Goal: Information Seeking & Learning: Find specific fact

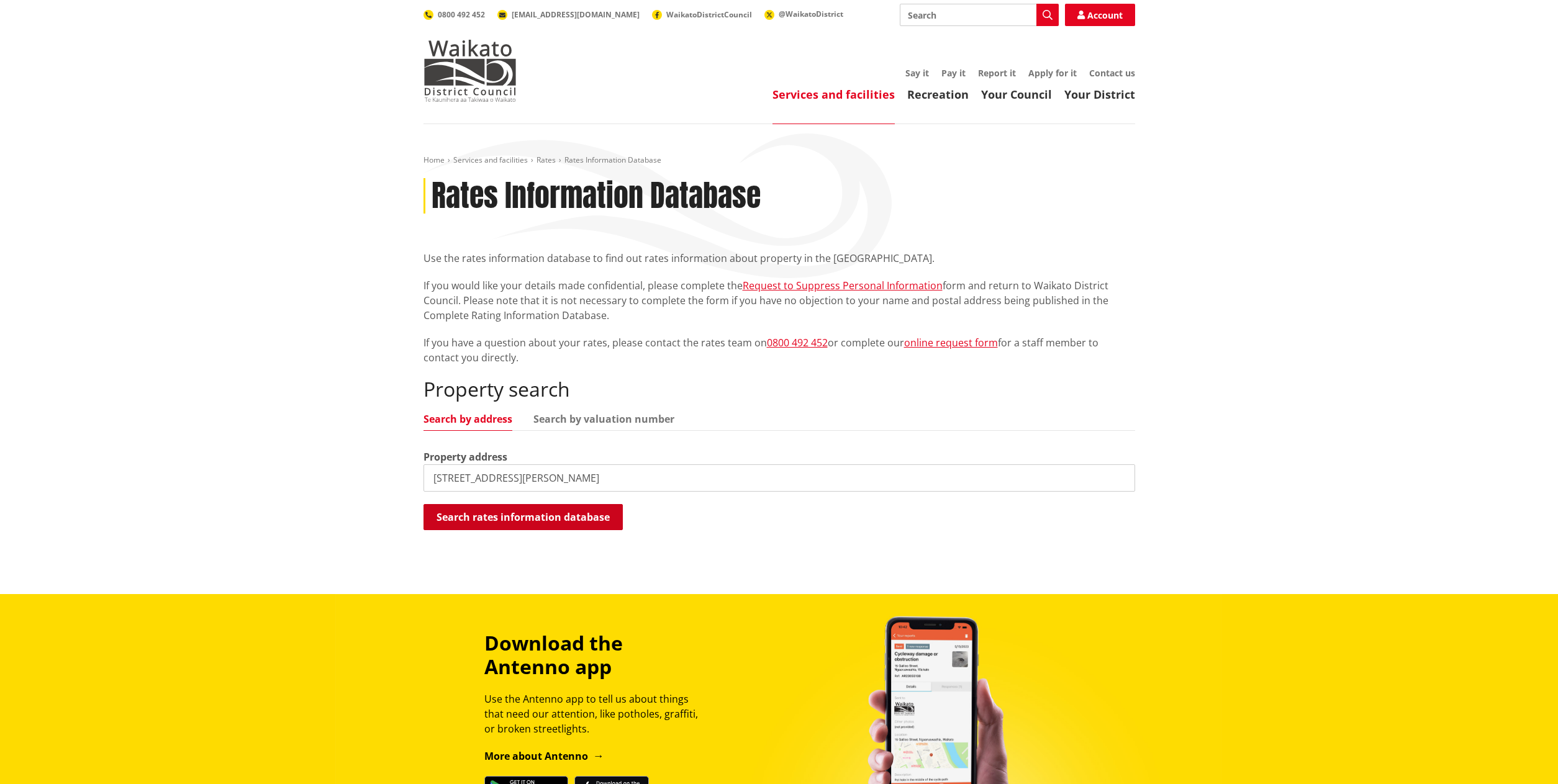
click at [542, 514] on button "Search rates information database" at bounding box center [523, 517] width 199 height 26
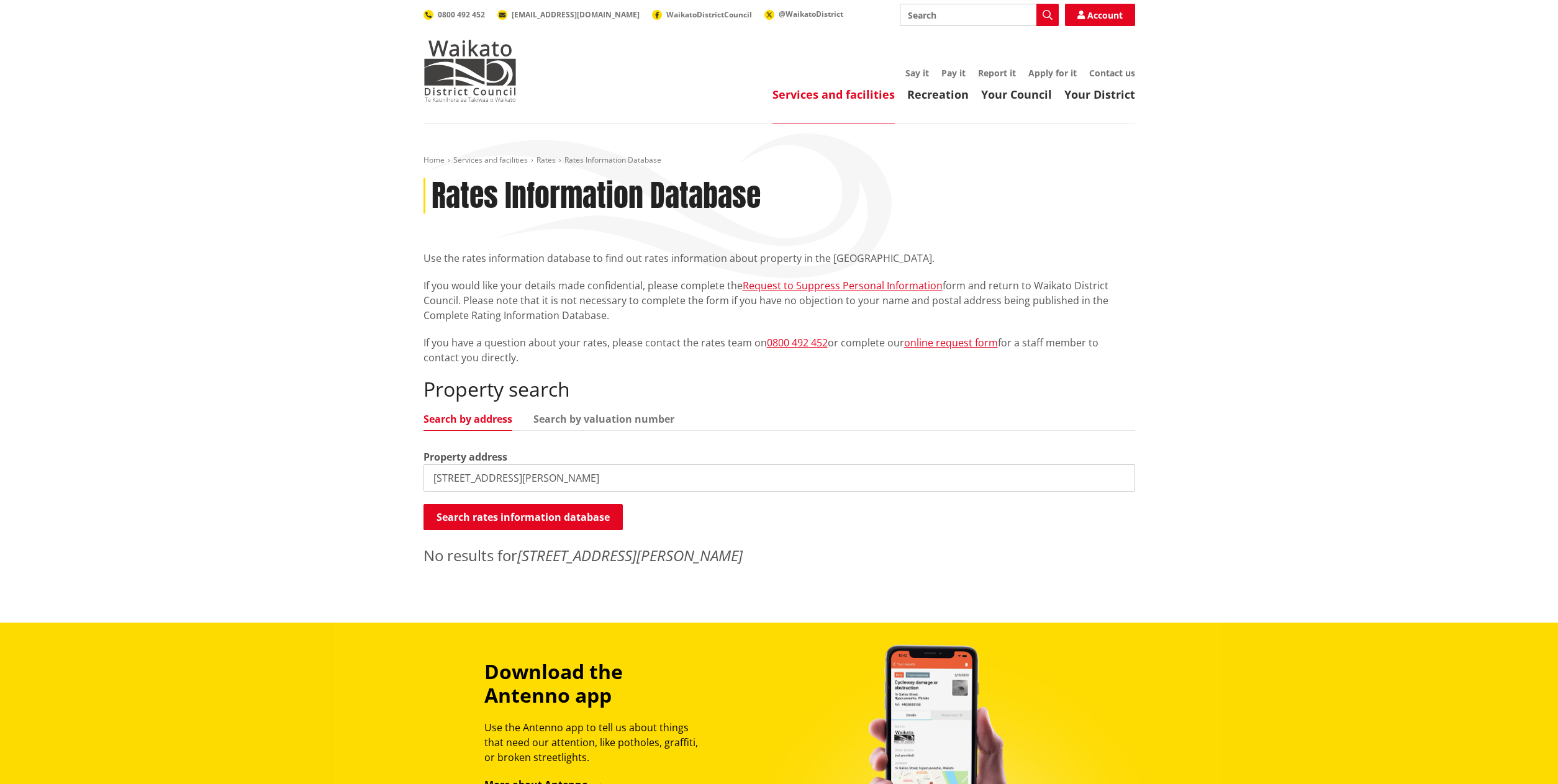
click at [572, 484] on input "10 Martin Lane, Horsham Downs" at bounding box center [779, 477] width 712 height 27
drag, startPoint x: 592, startPoint y: 480, endPoint x: 500, endPoint y: 480, distance: 92.0
click at [500, 480] on input "10 Martin Lane, Horsham Downs" at bounding box center [779, 477] width 712 height 27
type input "10 Martin Lane"
click at [498, 507] on button "Search rates information database" at bounding box center [523, 517] width 199 height 26
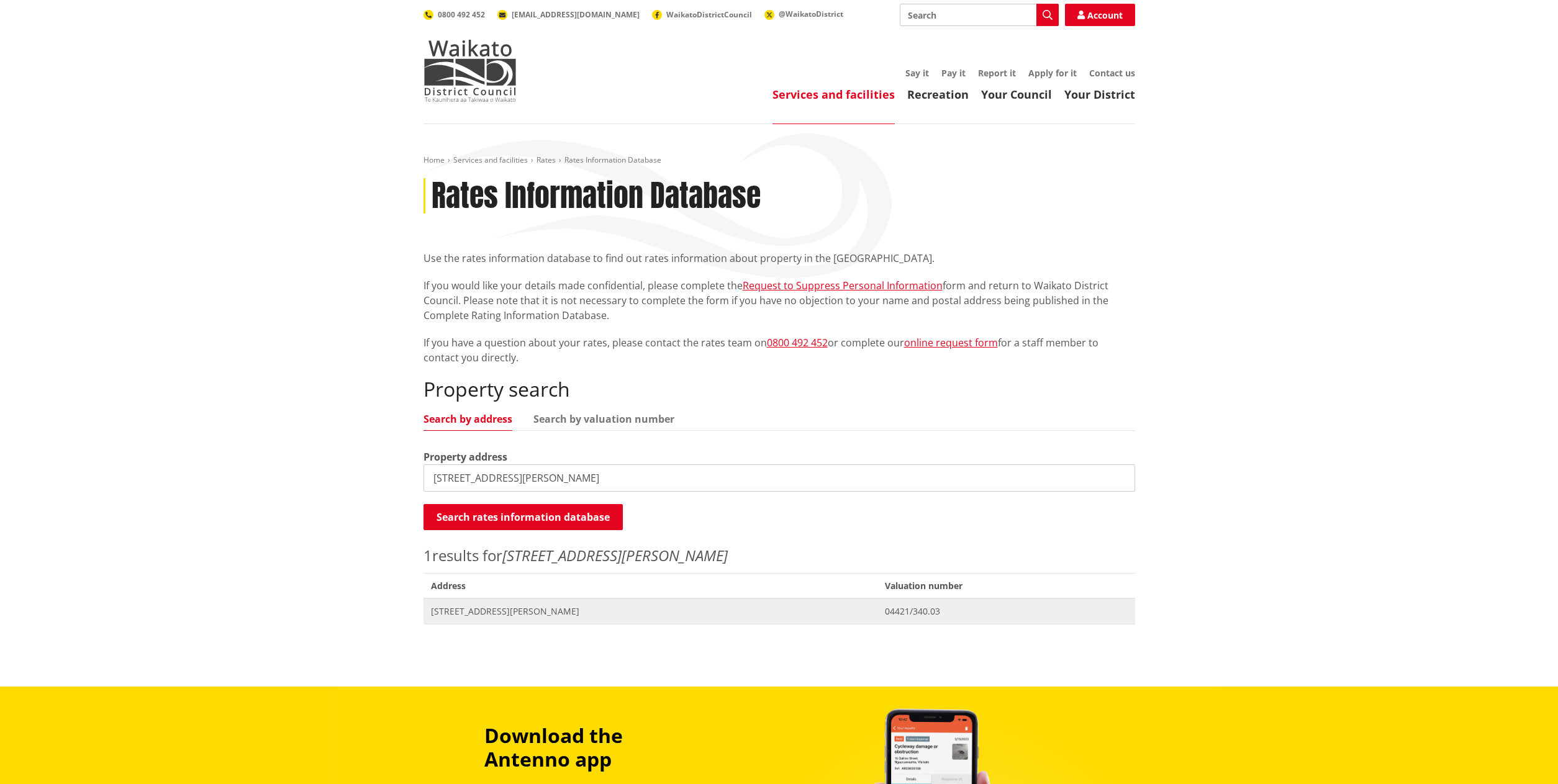
click at [495, 614] on span "[STREET_ADDRESS][PERSON_NAME]" at bounding box center [650, 611] width 440 height 13
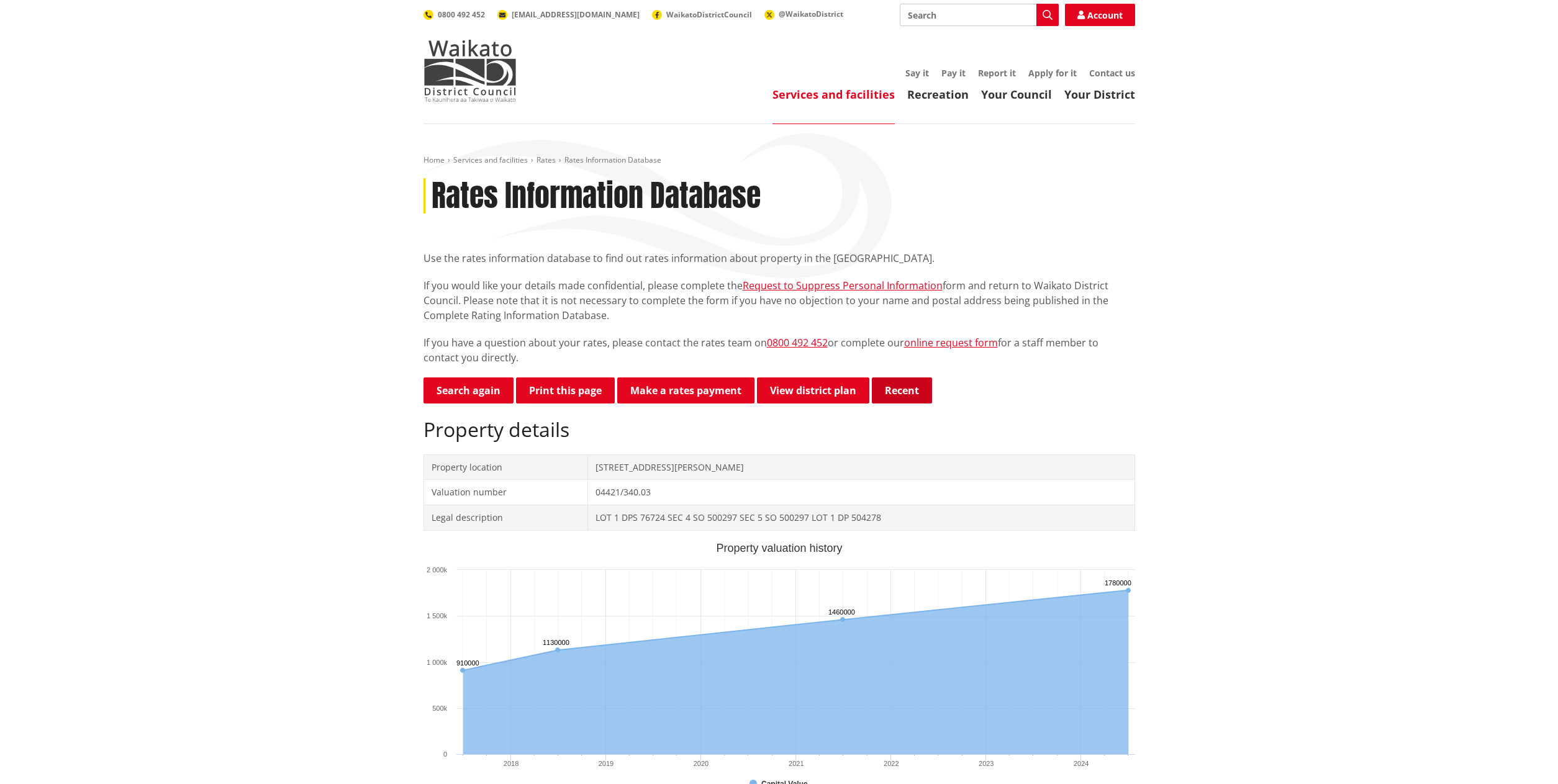
click at [910, 393] on button "Recent" at bounding box center [902, 390] width 60 height 26
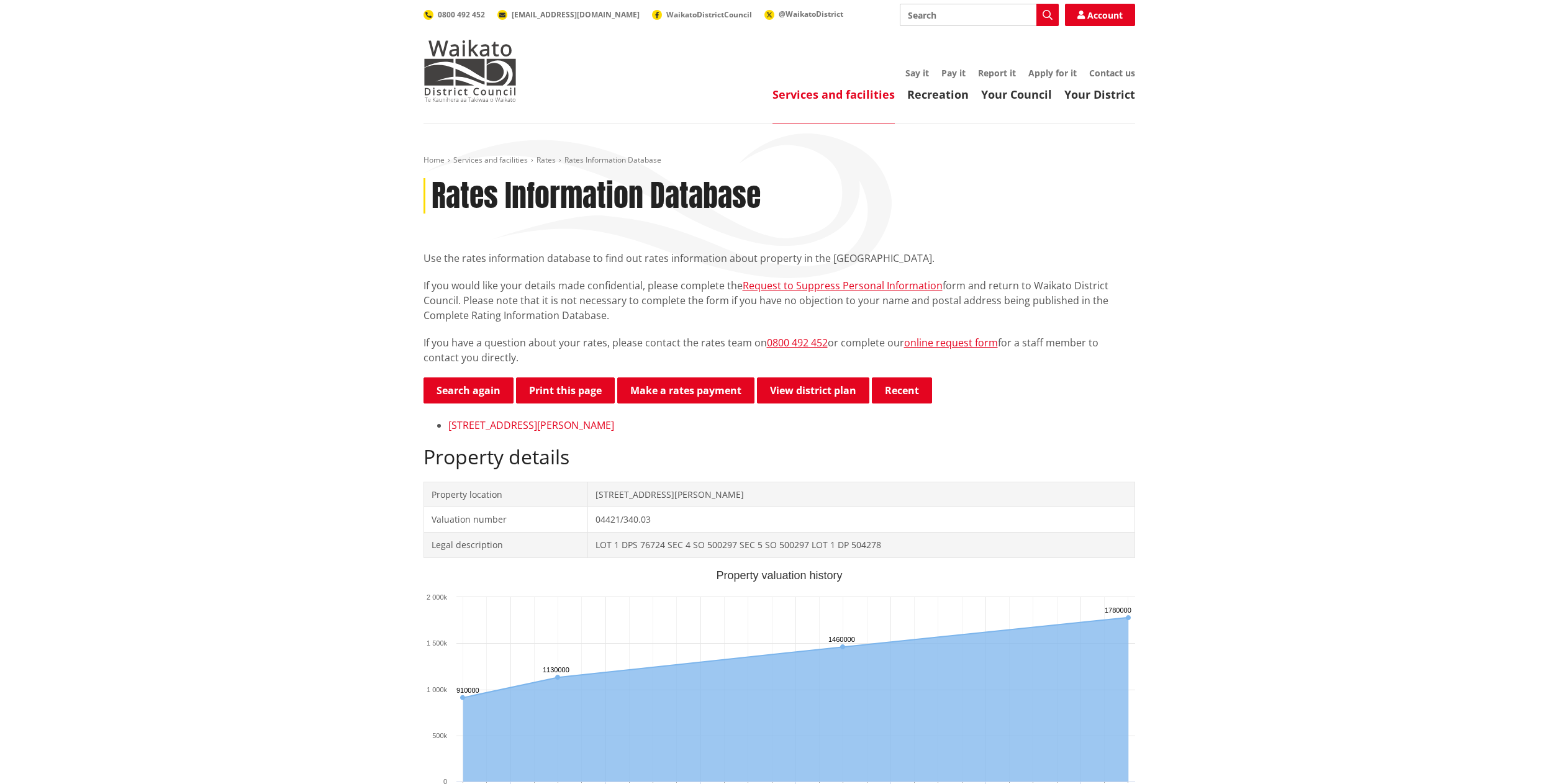
click at [537, 431] on link "10 Martin Lane HORSHAM DOWNS" at bounding box center [531, 425] width 166 height 13
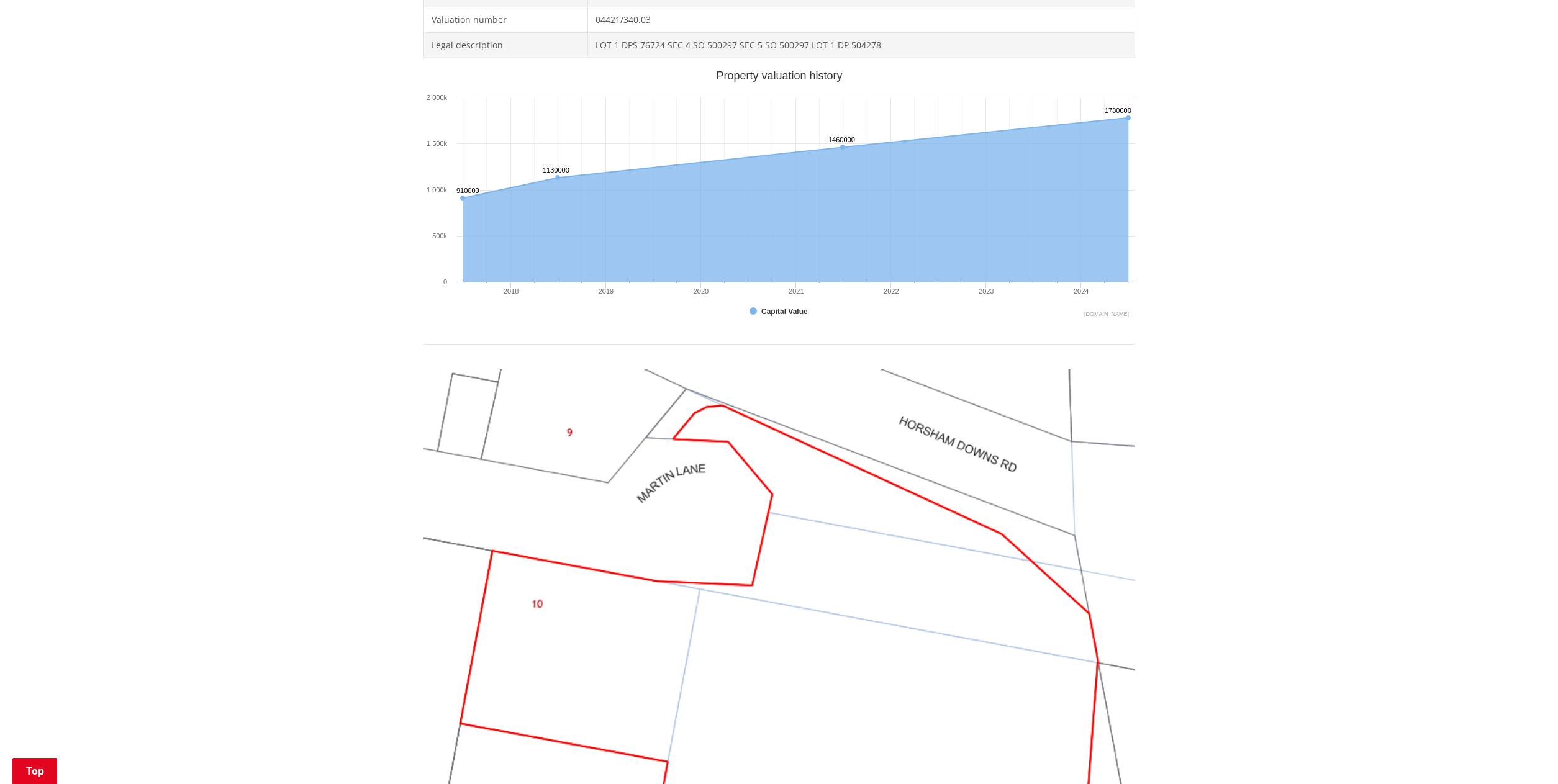
scroll to position [29, 0]
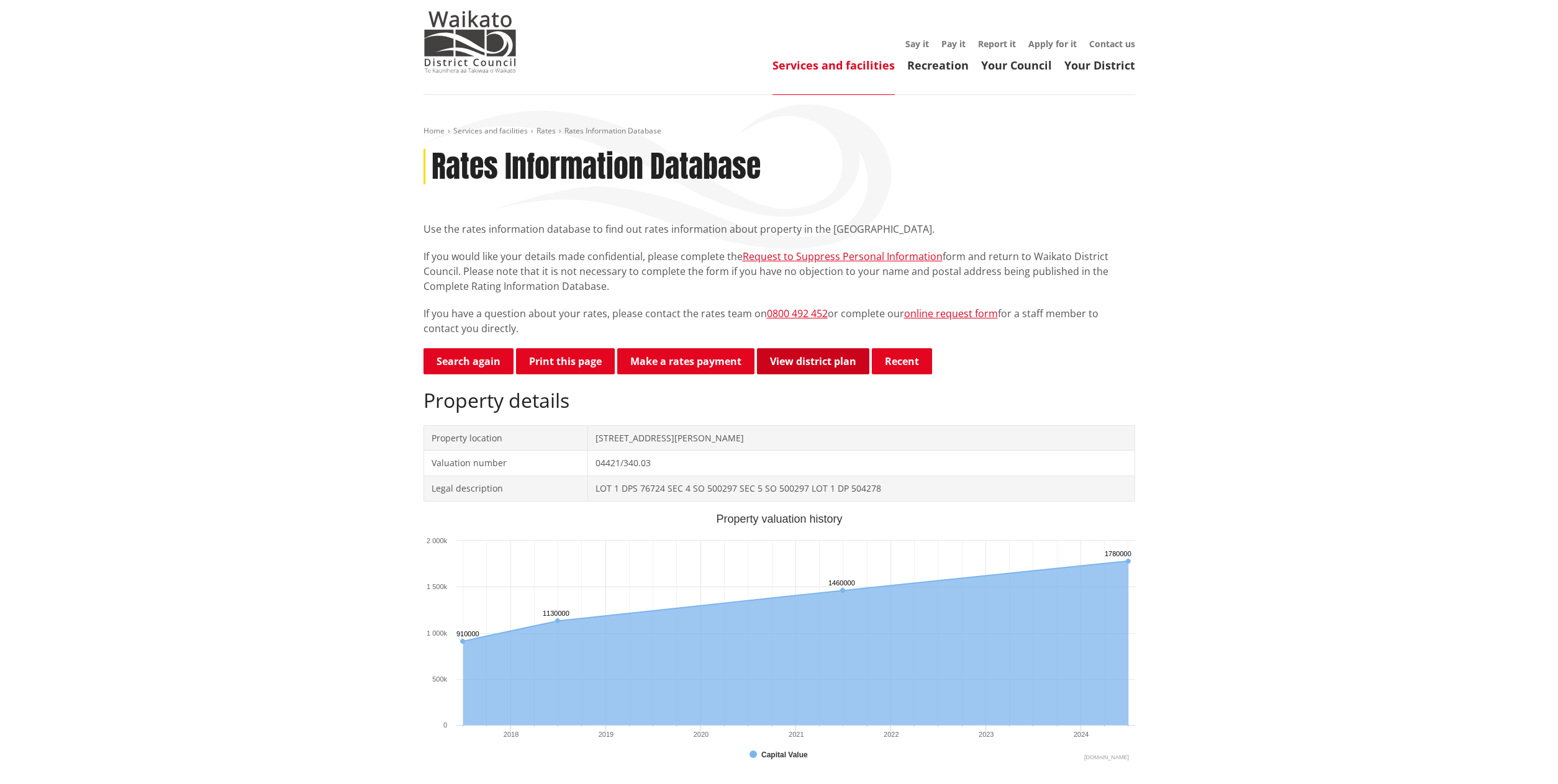
click at [769, 357] on link "View district plan" at bounding box center [813, 361] width 112 height 26
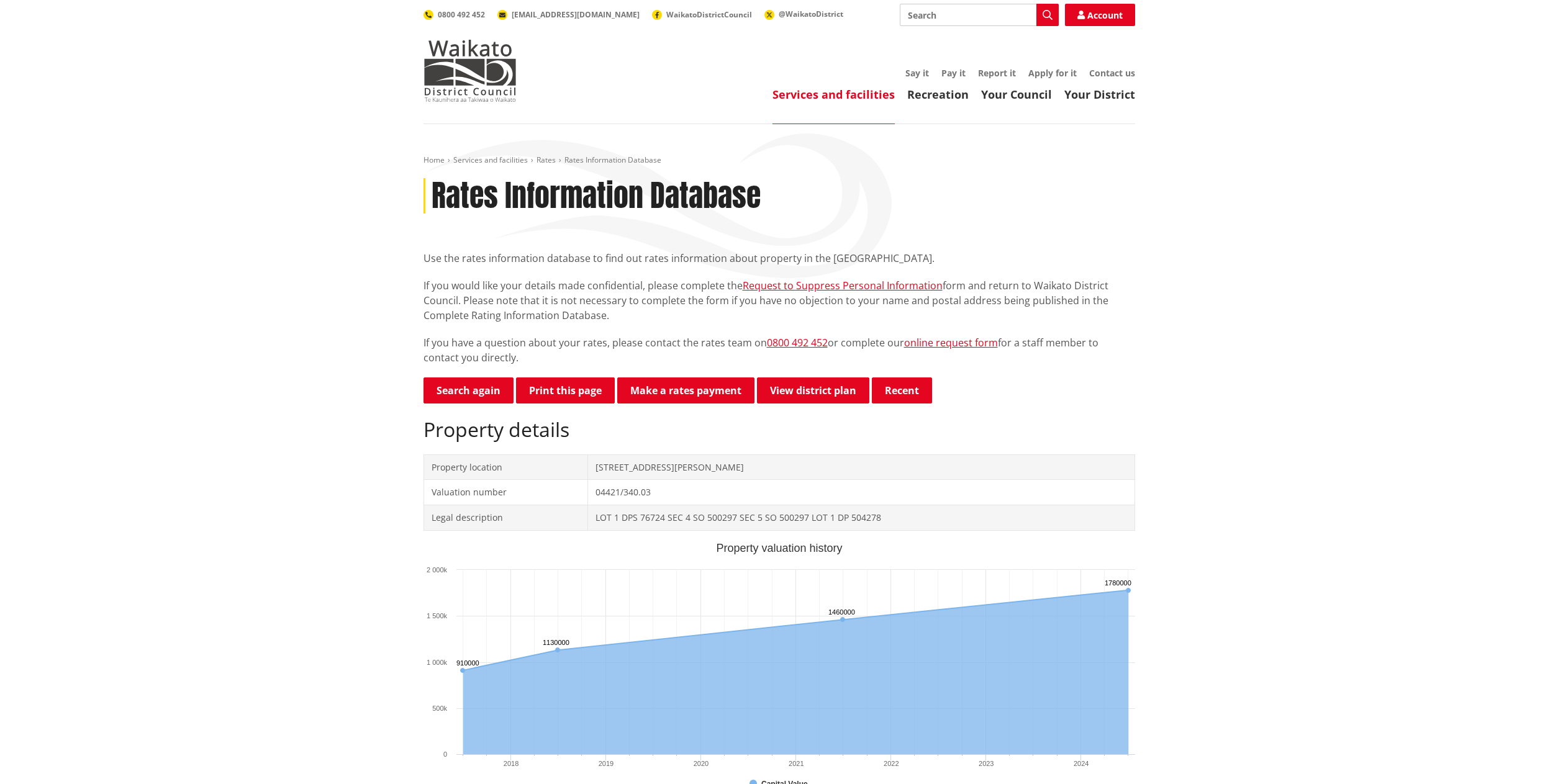
scroll to position [29, 0]
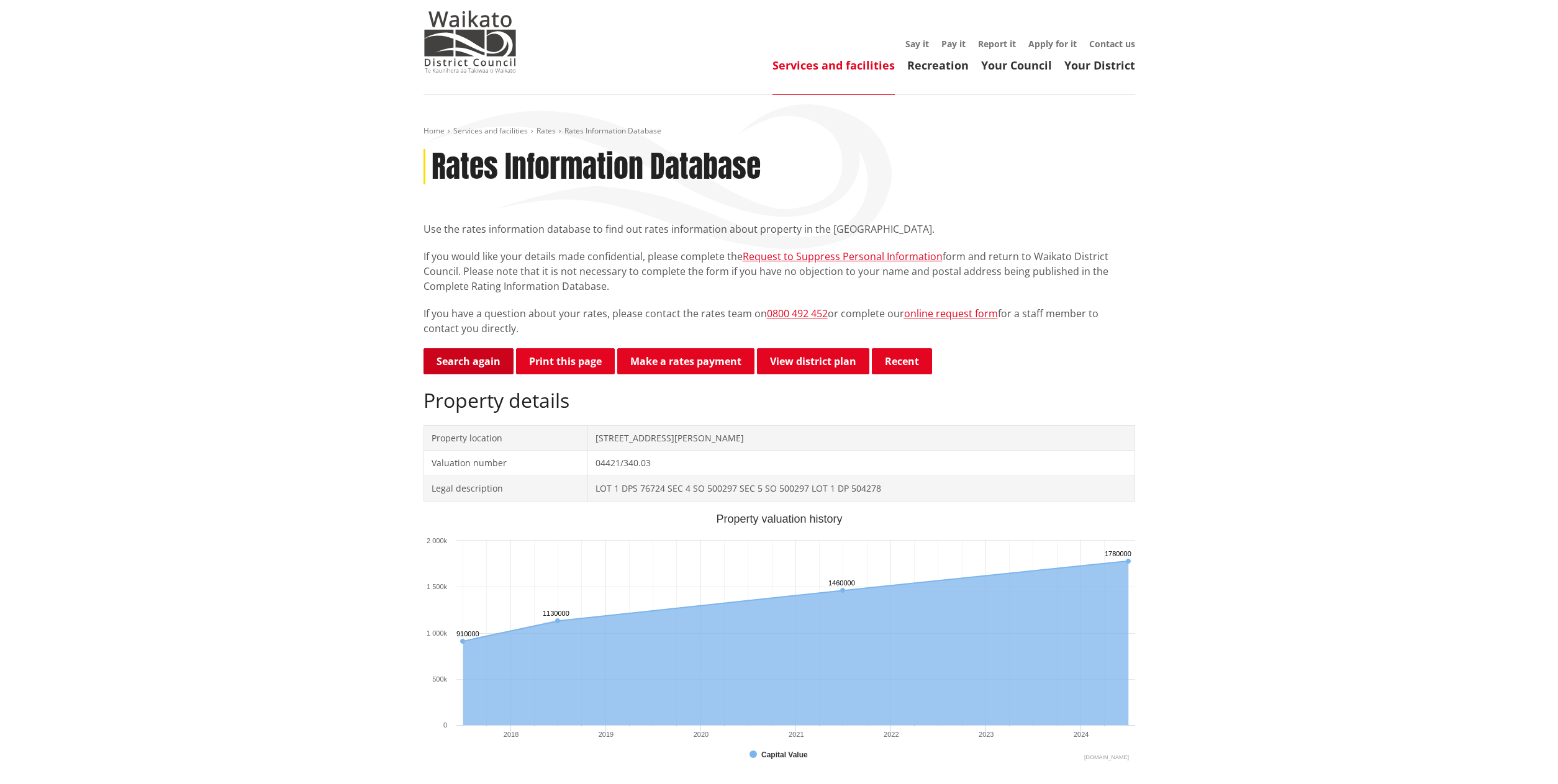
click at [435, 358] on link "Search again" at bounding box center [468, 361] width 90 height 26
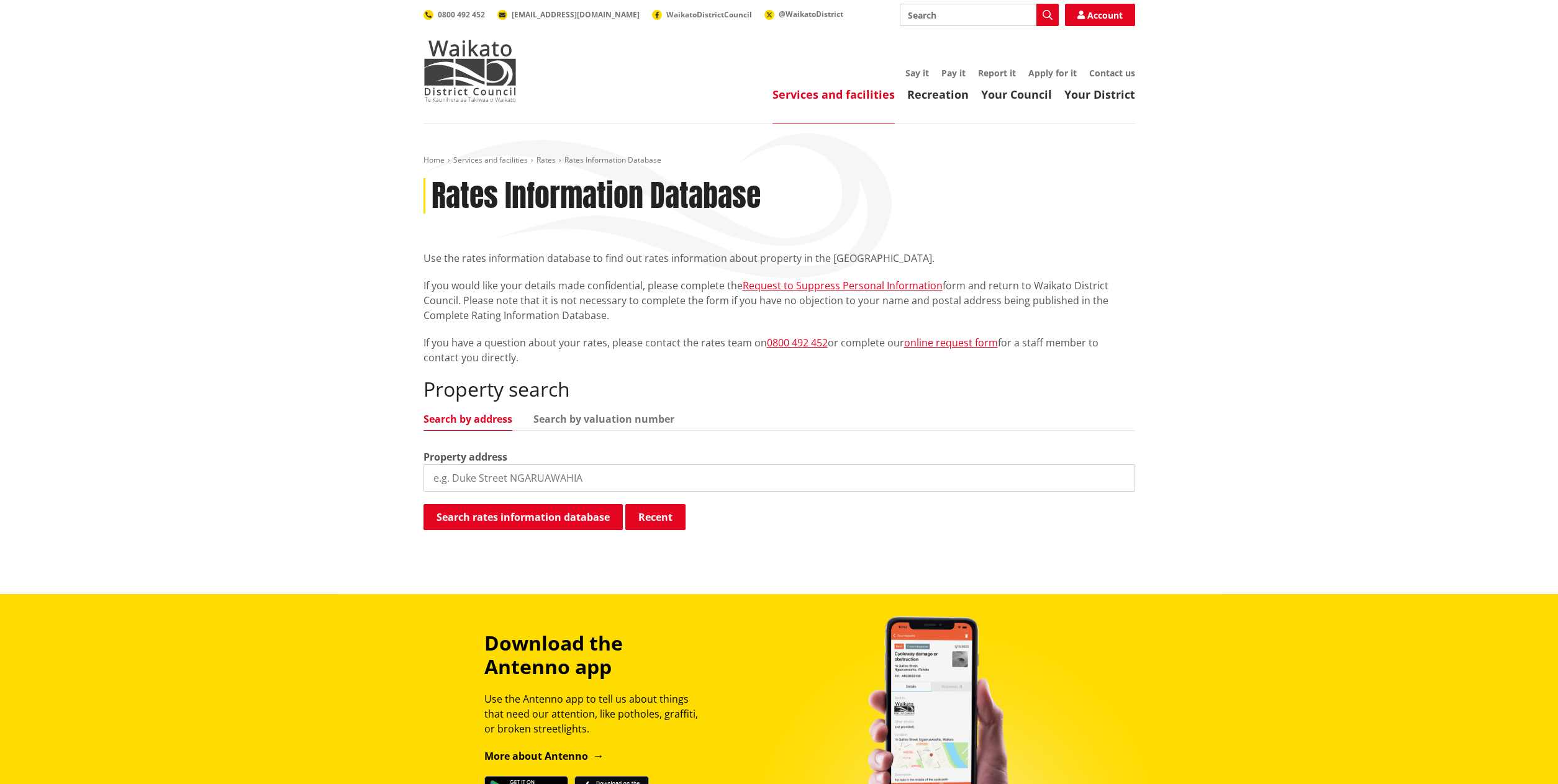
click at [611, 483] on input "search" at bounding box center [779, 477] width 712 height 27
click at [579, 518] on button "Search rates information database" at bounding box center [523, 517] width 199 height 26
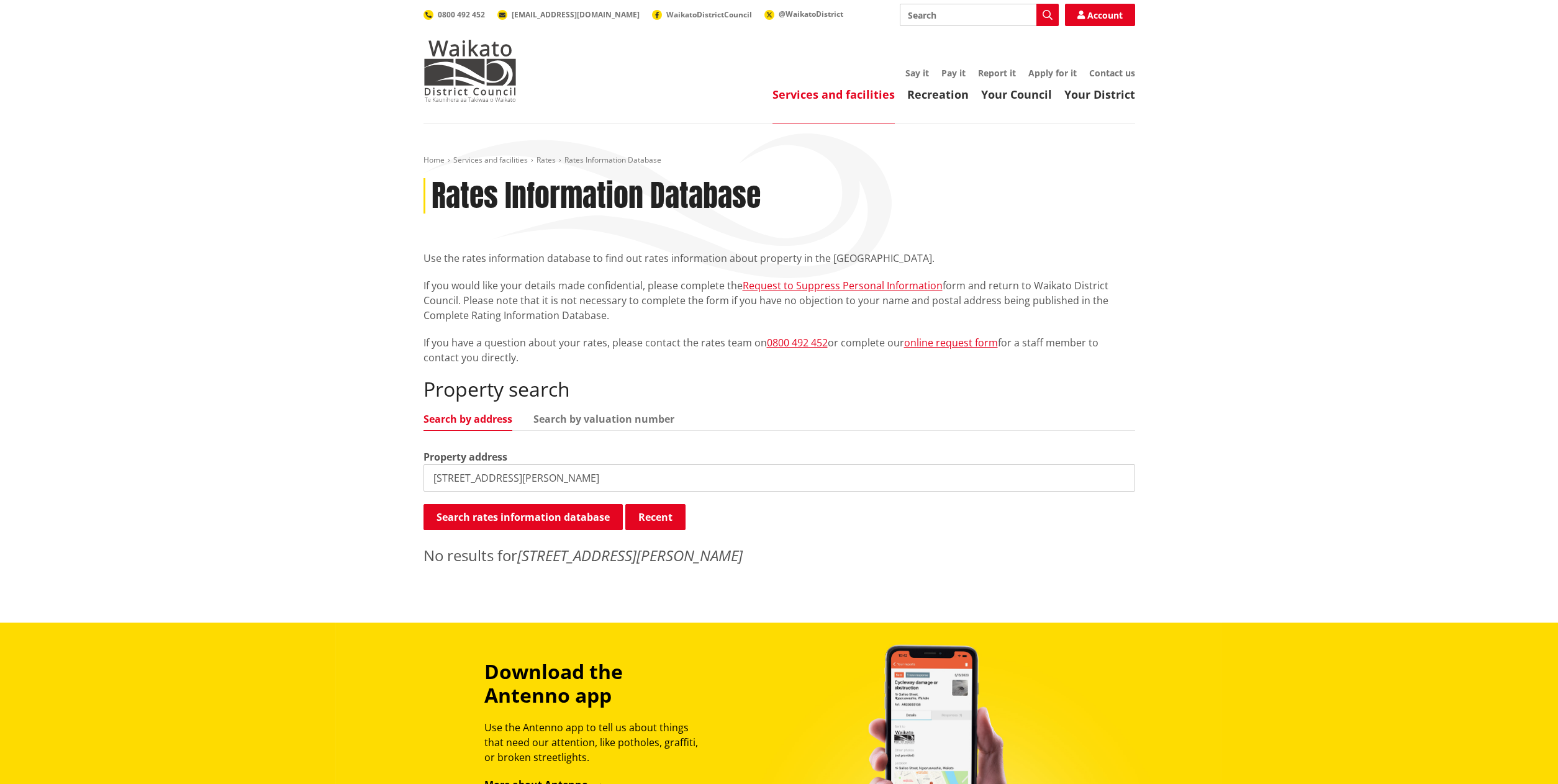
drag, startPoint x: 590, startPoint y: 473, endPoint x: 498, endPoint y: 490, distance: 93.6
click at [498, 490] on input "3 Martin Lane, Horsham Downs" at bounding box center [779, 477] width 712 height 27
type input "3 Martin Lane"
click at [490, 507] on button "Search rates information database" at bounding box center [523, 517] width 199 height 26
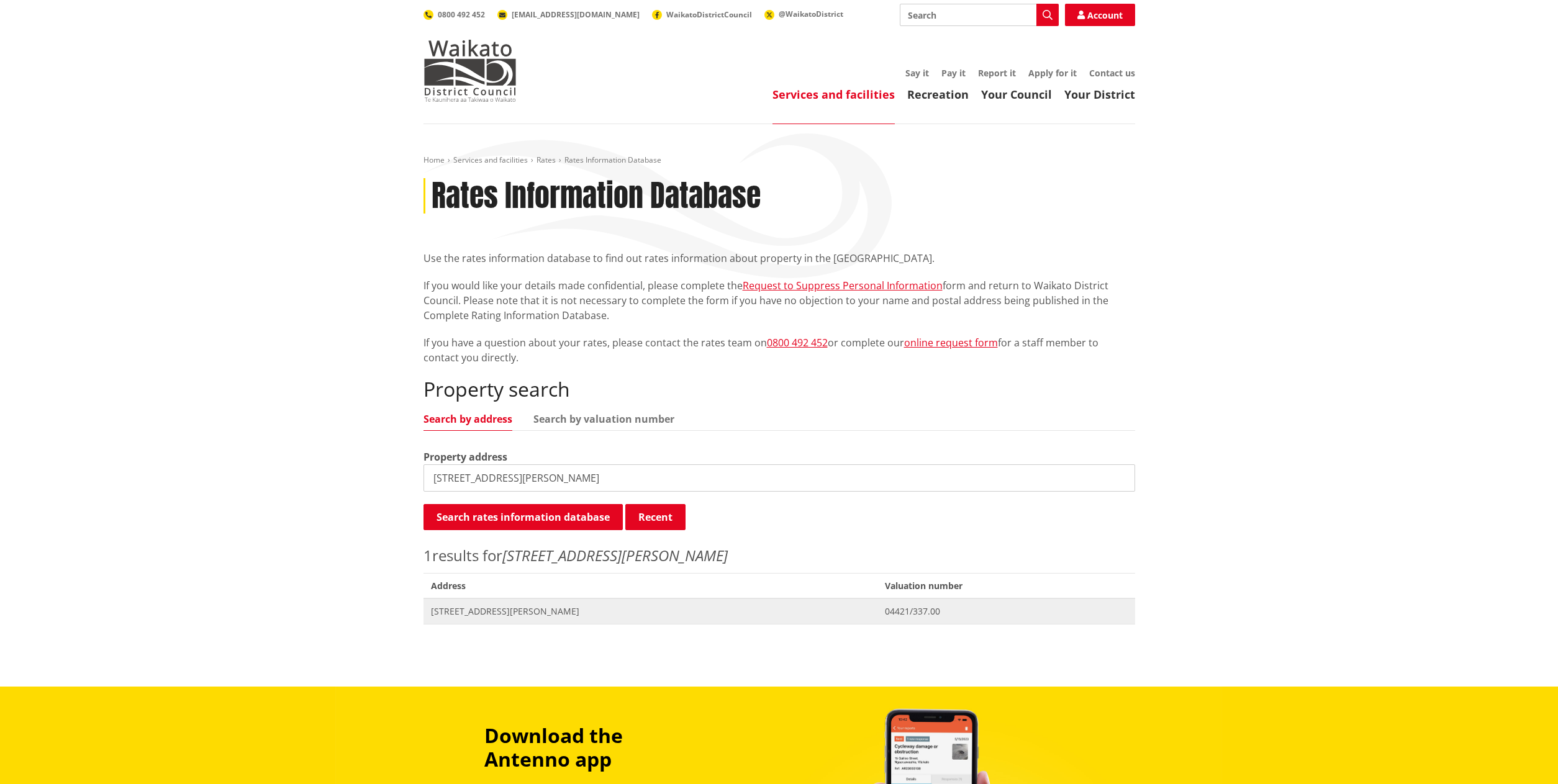
click at [497, 601] on span "Address 3 Martin Lane HORSHAM DOWNS" at bounding box center [650, 611] width 454 height 25
